Goal: Task Accomplishment & Management: Manage account settings

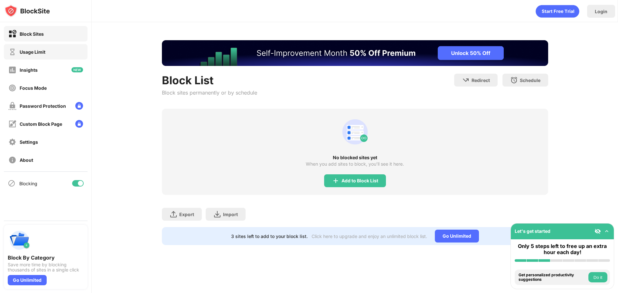
click at [18, 56] on div "Usage Limit" at bounding box center [46, 51] width 84 height 15
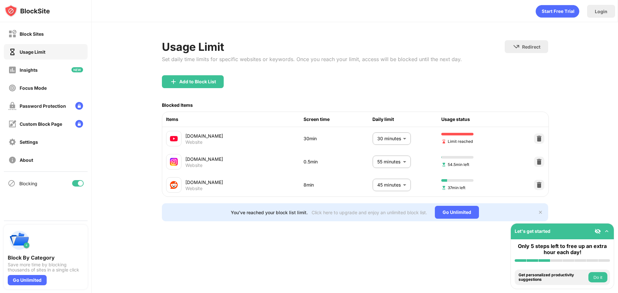
click at [406, 137] on body "Block Sites Usage Limit Insights Focus Mode Password Protection Custom Block Pa…" at bounding box center [309, 146] width 618 height 293
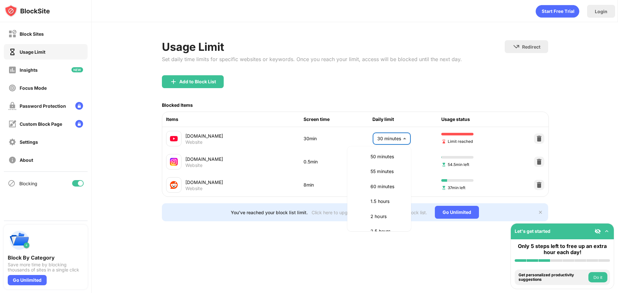
scroll to position [158, 0]
click at [380, 187] on li "60 minutes" at bounding box center [379, 181] width 56 height 15
type input "**"
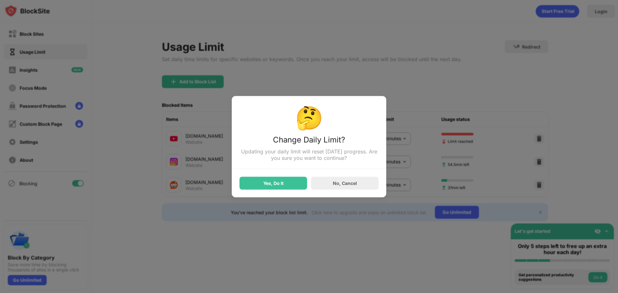
click at [273, 176] on div "Yes, Do It No, Cancel" at bounding box center [308, 179] width 139 height 21
click at [272, 184] on div "Yes, Do It" at bounding box center [273, 182] width 20 height 5
